Goal: Check status: Check status

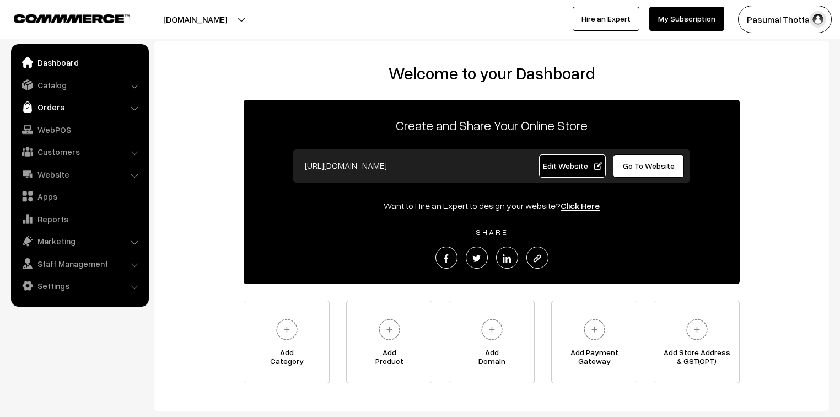
click at [40, 110] on link "Orders" at bounding box center [79, 107] width 131 height 20
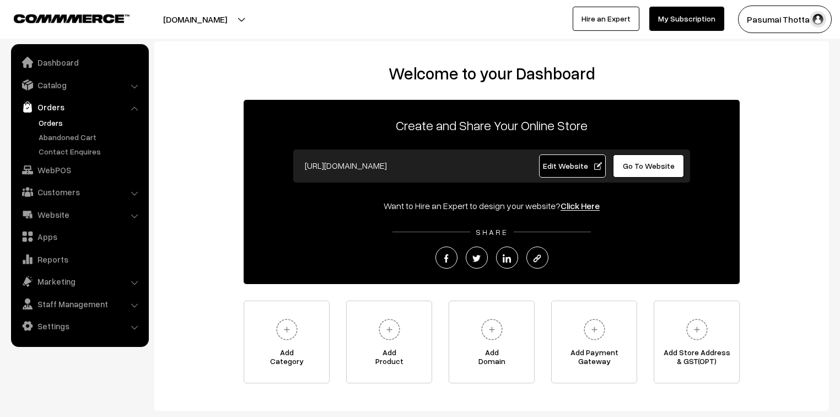
click at [50, 123] on link "Orders" at bounding box center [90, 123] width 109 height 12
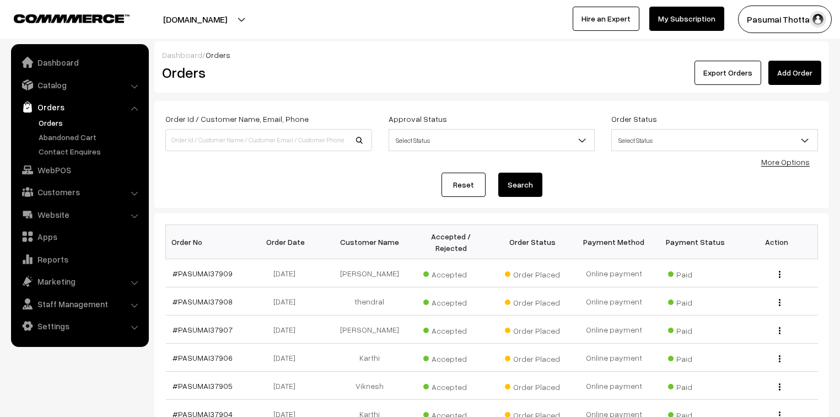
click at [230, 143] on input at bounding box center [268, 140] width 207 height 22
type input "7708838237"
click at [498, 173] on button "Search" at bounding box center [520, 185] width 44 height 24
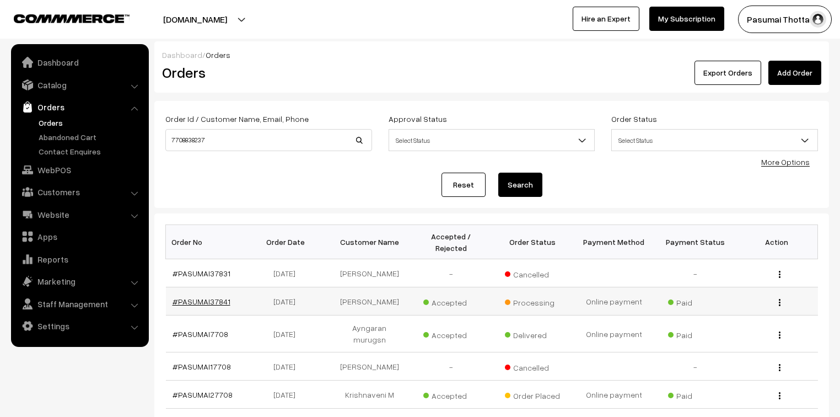
drag, startPoint x: 204, startPoint y: 260, endPoint x: 201, endPoint y: 290, distance: 29.9
drag, startPoint x: 208, startPoint y: 146, endPoint x: 168, endPoint y: 142, distance: 40.9
click at [168, 142] on input "7708838237" at bounding box center [268, 140] width 207 height 22
type input "8778644523"
click at [498, 173] on button "Search" at bounding box center [520, 185] width 44 height 24
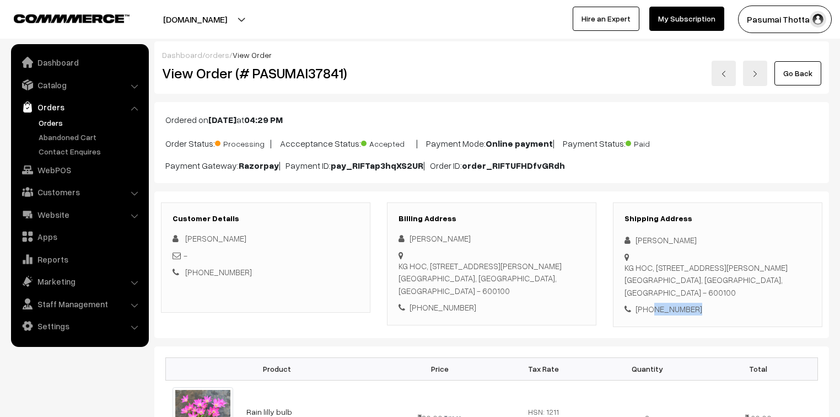
drag, startPoint x: 649, startPoint y: 298, endPoint x: 692, endPoint y: 299, distance: 42.5
click at [692, 303] on div "+91 7708838237" at bounding box center [717, 309] width 186 height 13
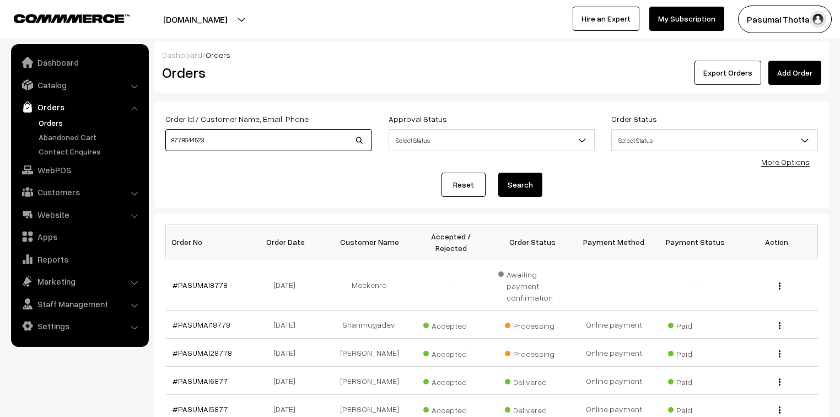
click at [188, 139] on input "8778644523" at bounding box center [268, 140] width 207 height 22
type input "8778044523"
click at [498, 173] on button "Search" at bounding box center [520, 185] width 44 height 24
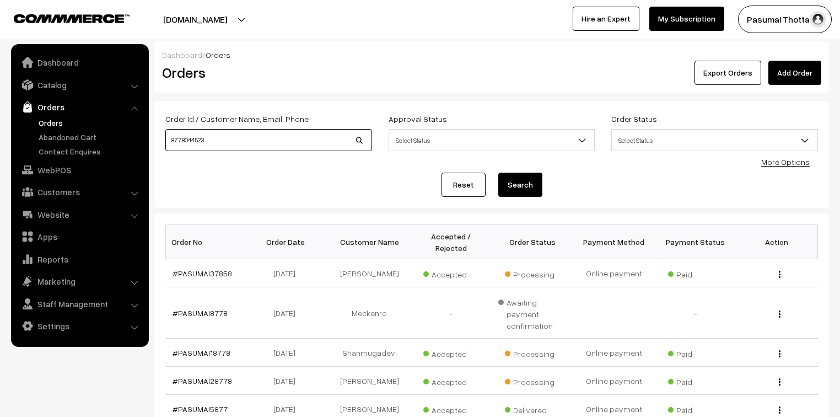
drag, startPoint x: 209, startPoint y: 138, endPoint x: 160, endPoint y: 140, distance: 49.6
click at [160, 140] on div "Order Id / Customer Name, Email, Phone 8778044523" at bounding box center [268, 135] width 223 height 46
type input "mohana"
click at [498, 173] on button "Search" at bounding box center [520, 185] width 44 height 24
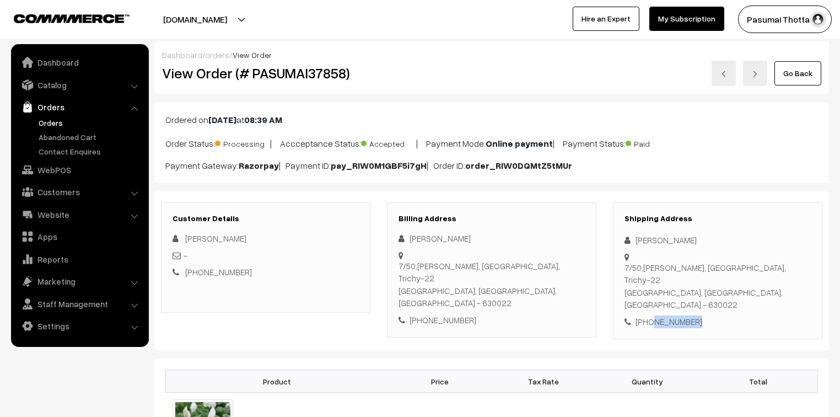
drag, startPoint x: 649, startPoint y: 288, endPoint x: 695, endPoint y: 290, distance: 45.8
click at [695, 315] on div "+91 8778044523" at bounding box center [717, 321] width 186 height 13
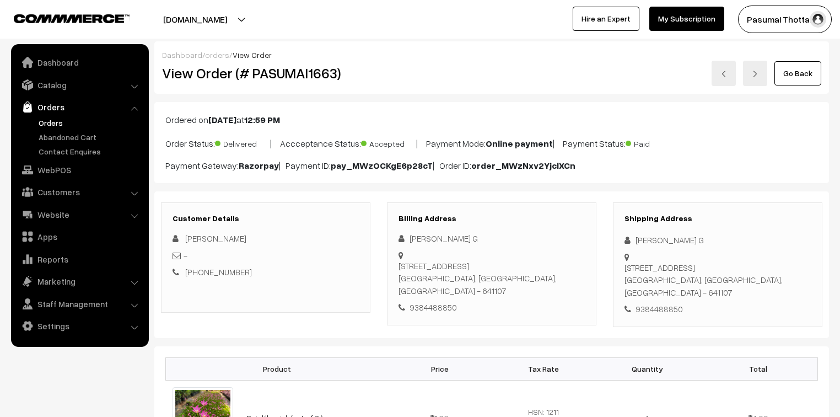
scroll to position [88, 0]
